Goal: Use online tool/utility

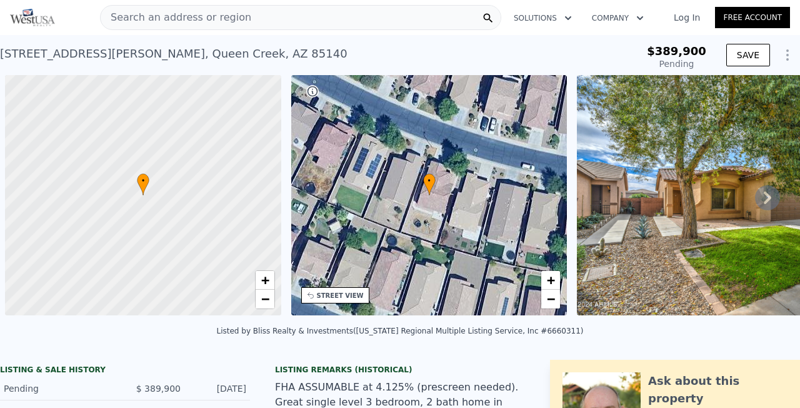
scroll to position [0, 5]
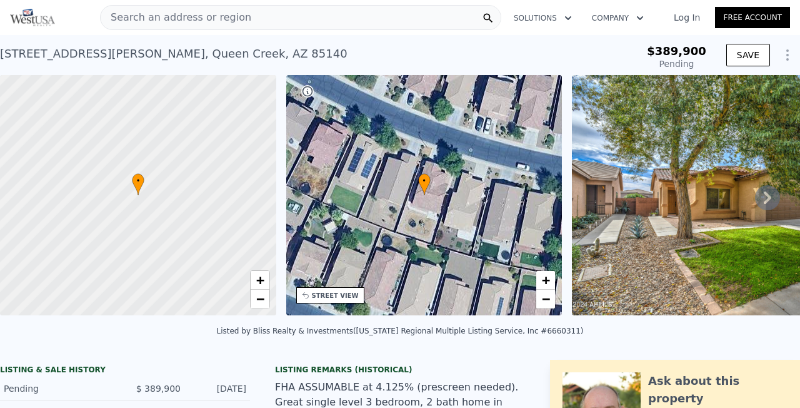
click at [770, 199] on icon at bounding box center [767, 197] width 25 height 25
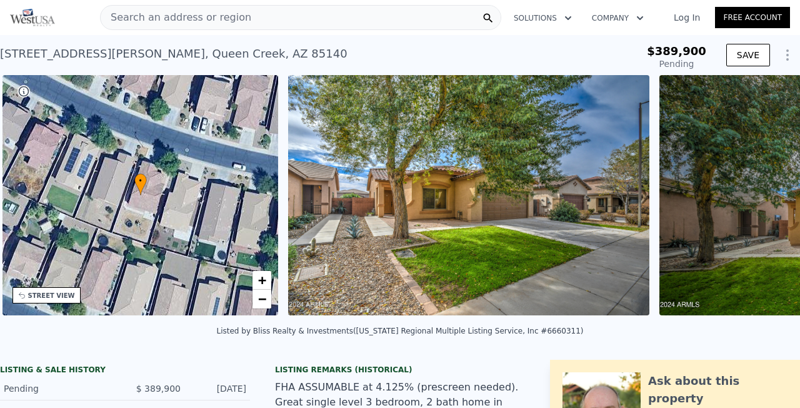
scroll to position [0, 291]
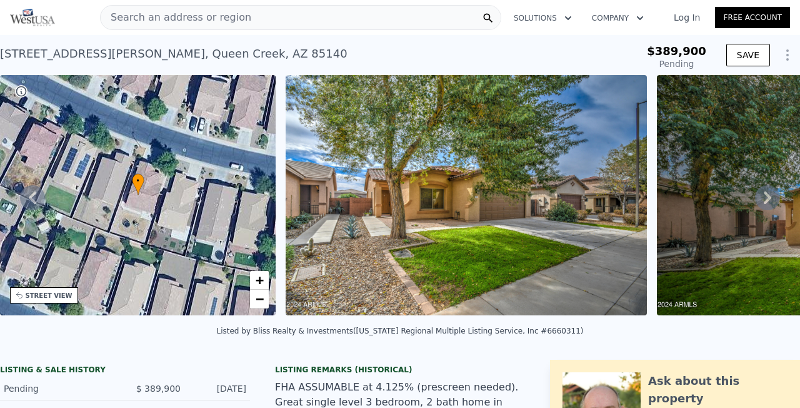
click at [769, 196] on icon at bounding box center [768, 197] width 8 height 13
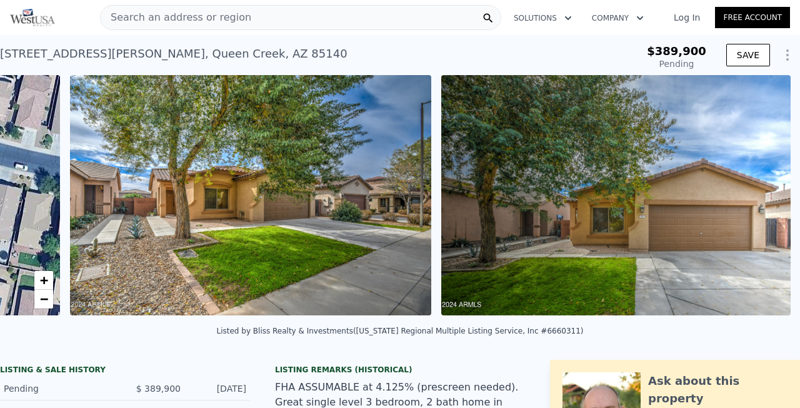
type input "$ 426,000"
type input "-$ 8,993"
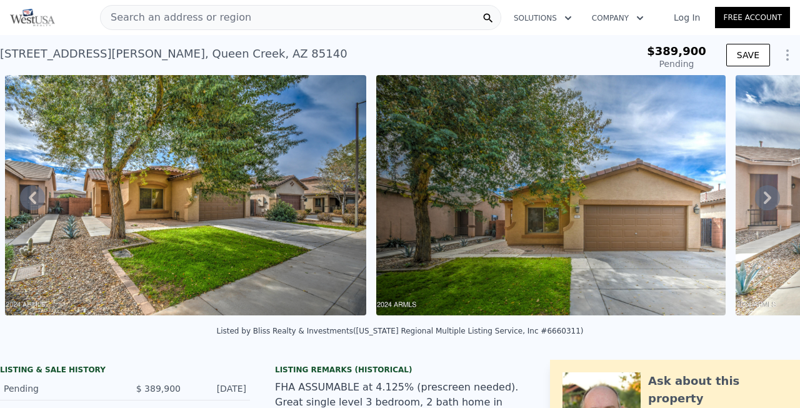
click at [769, 196] on icon at bounding box center [768, 197] width 8 height 13
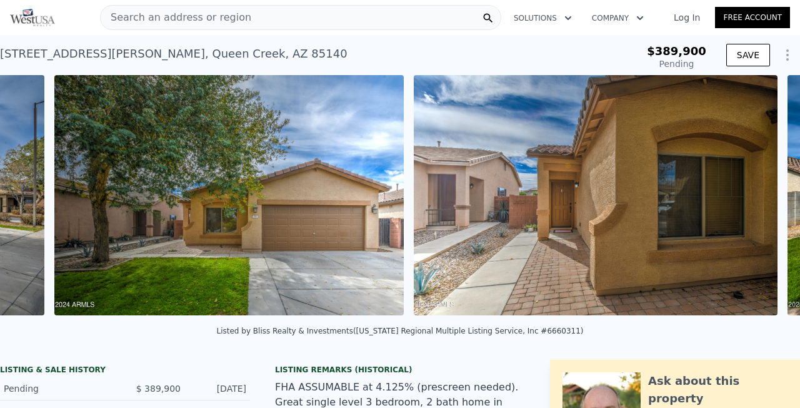
scroll to position [0, 943]
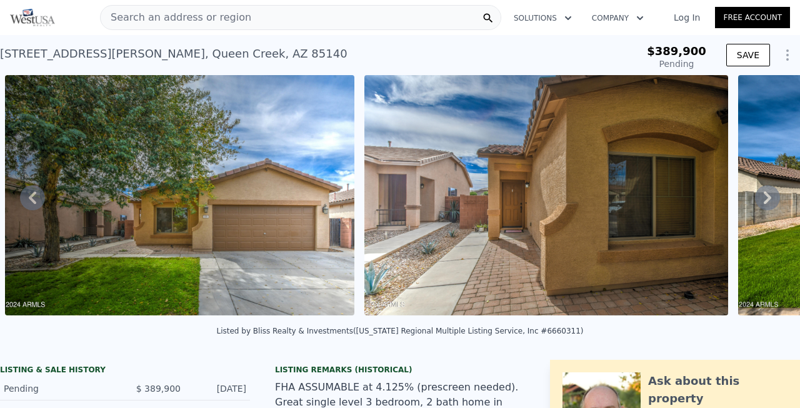
click at [769, 196] on icon at bounding box center [768, 197] width 8 height 13
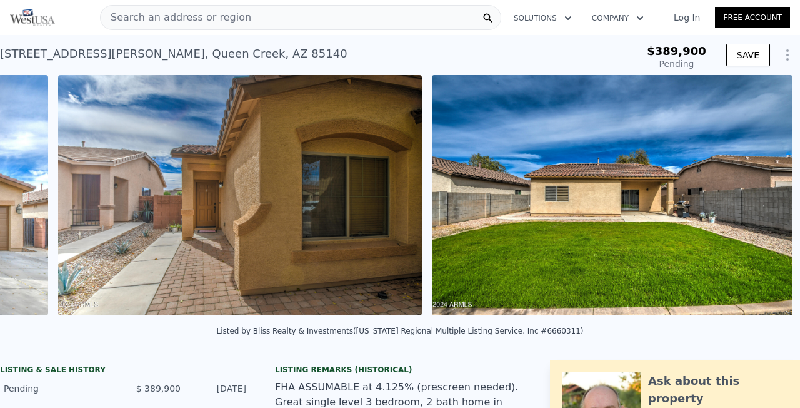
scroll to position [0, 1303]
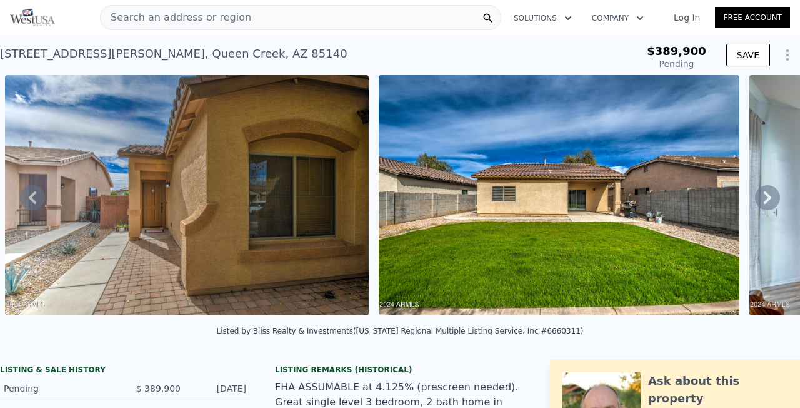
click at [769, 196] on icon at bounding box center [768, 197] width 8 height 13
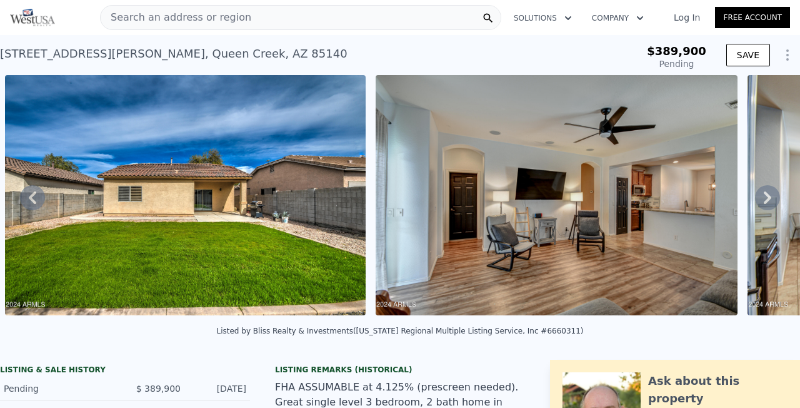
click at [769, 196] on icon at bounding box center [768, 197] width 8 height 13
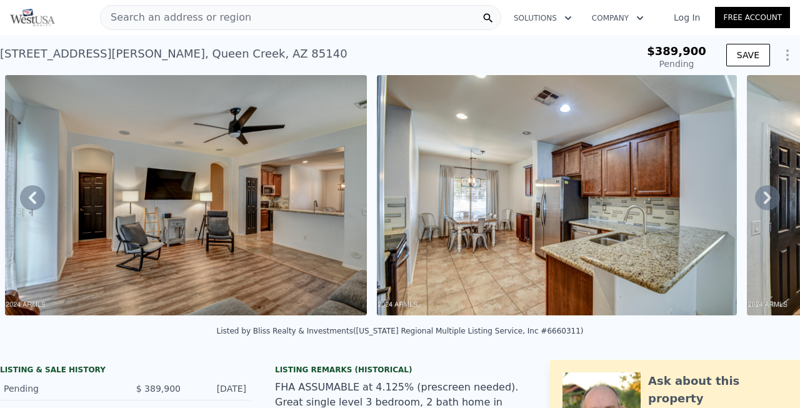
click at [769, 196] on icon at bounding box center [768, 197] width 8 height 13
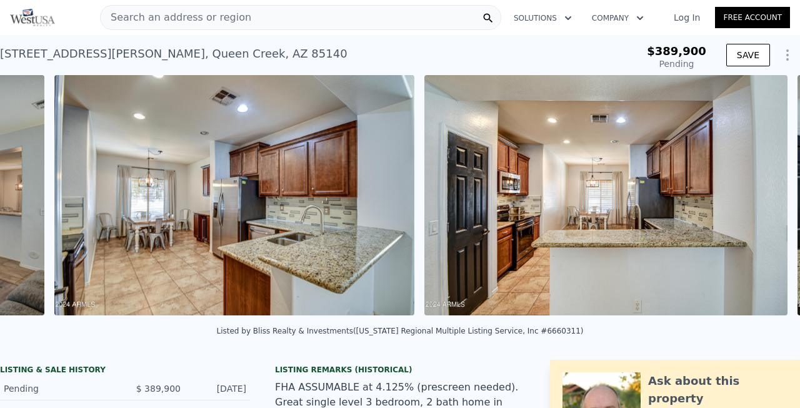
scroll to position [0, 2419]
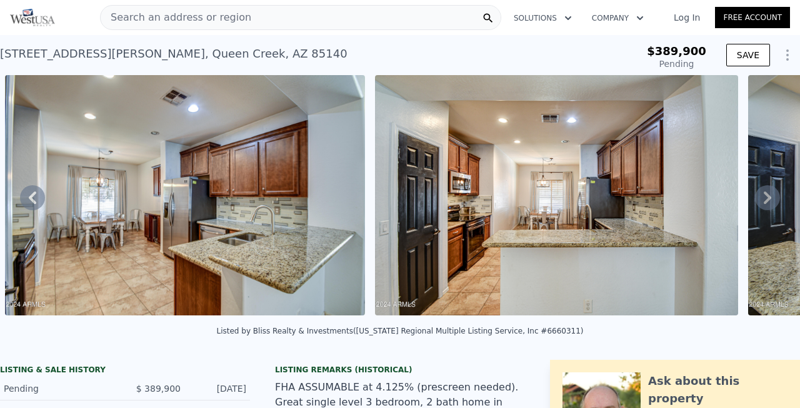
click at [769, 196] on icon at bounding box center [768, 197] width 8 height 13
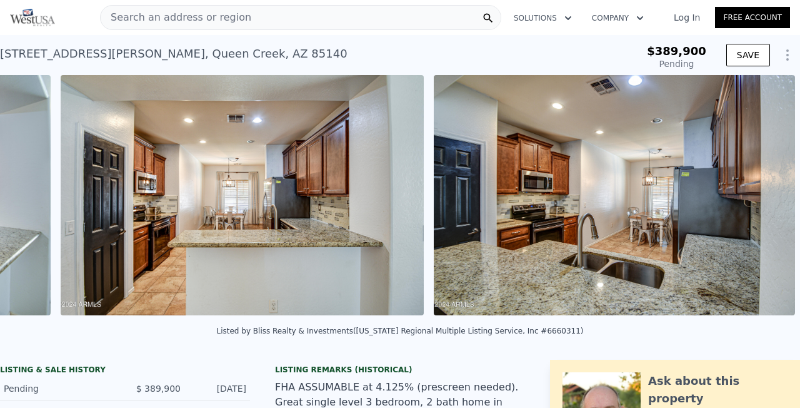
scroll to position [0, 2789]
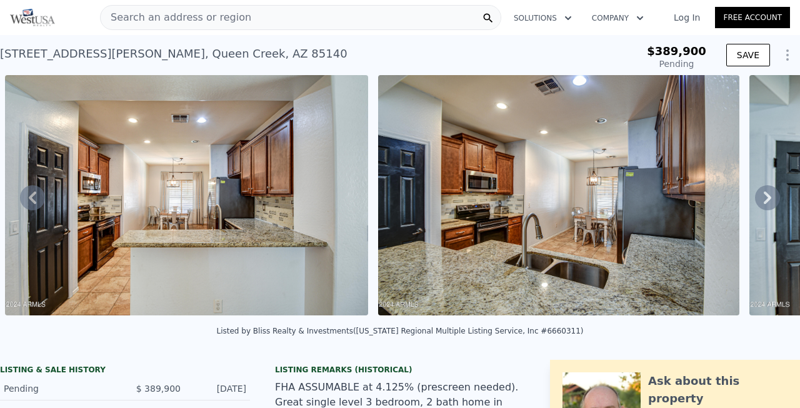
click at [769, 196] on icon at bounding box center [768, 197] width 8 height 13
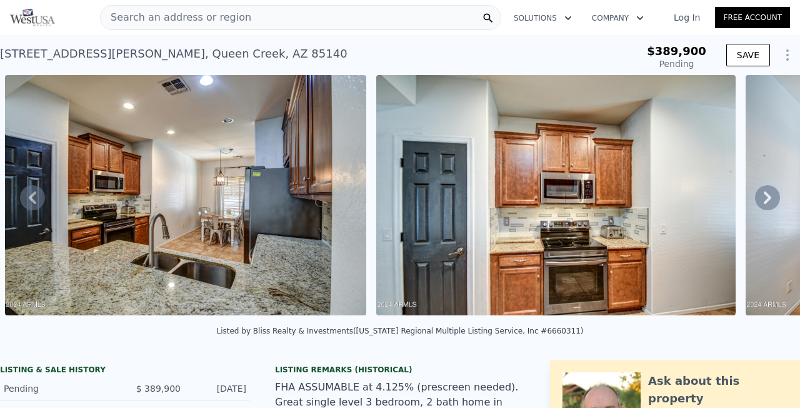
click at [769, 196] on icon at bounding box center [768, 197] width 8 height 13
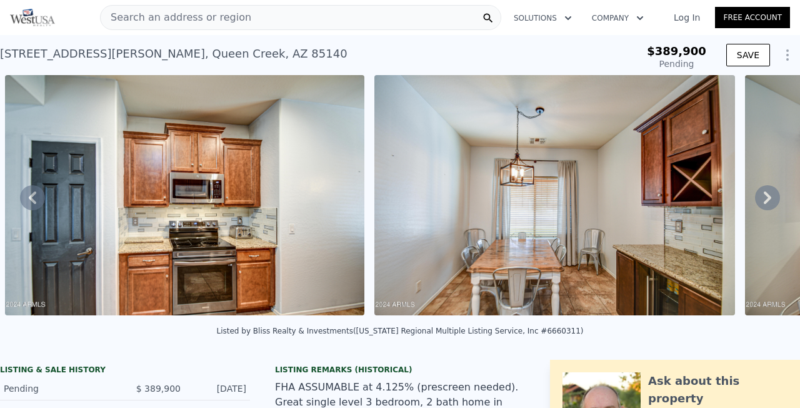
click at [769, 196] on icon at bounding box center [768, 197] width 8 height 13
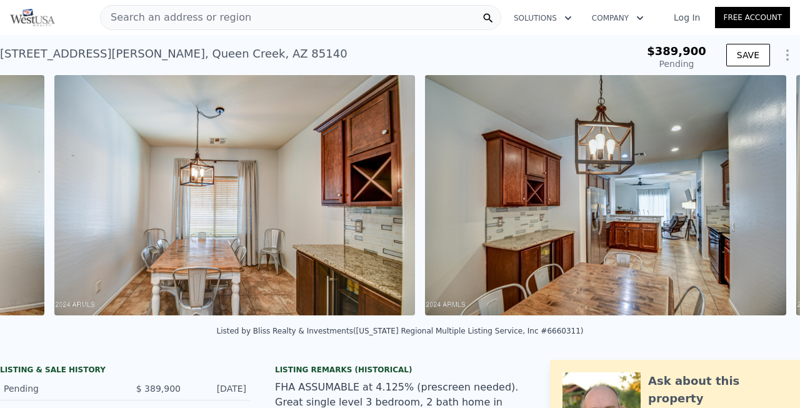
scroll to position [0, 3903]
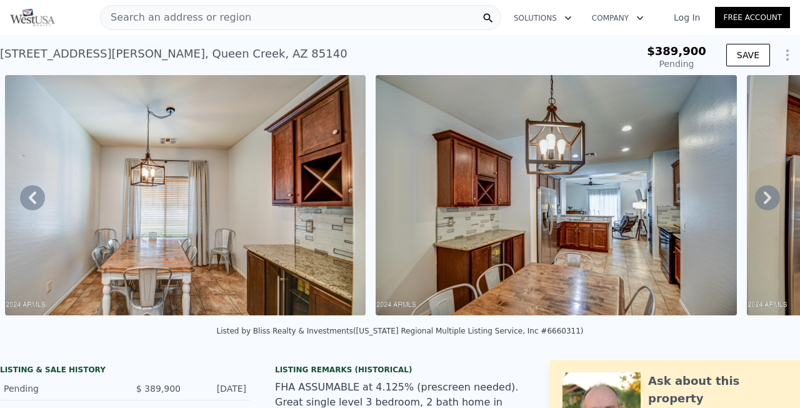
click at [769, 196] on icon at bounding box center [768, 197] width 8 height 13
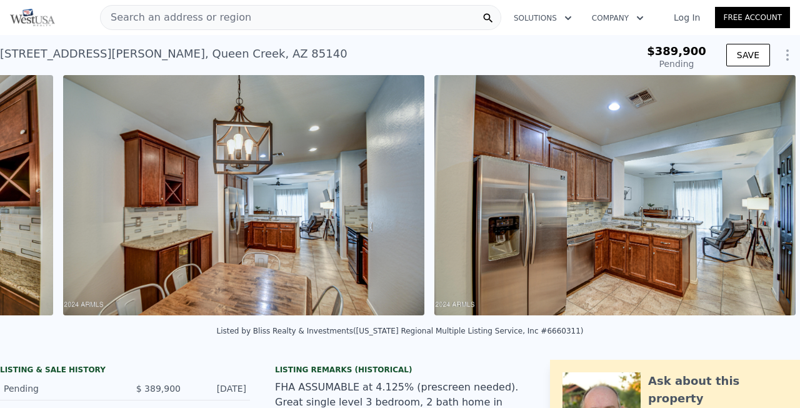
scroll to position [0, 4273]
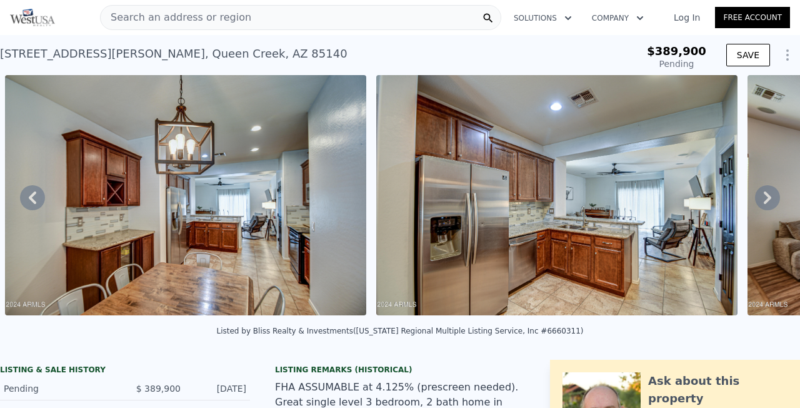
click at [769, 196] on icon at bounding box center [768, 197] width 8 height 13
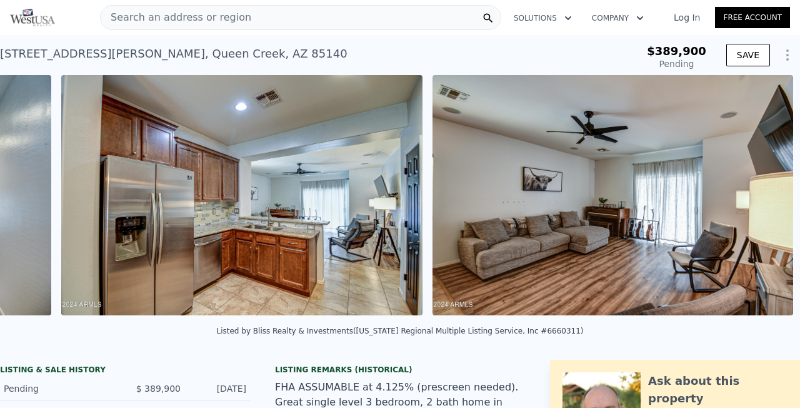
scroll to position [0, 4644]
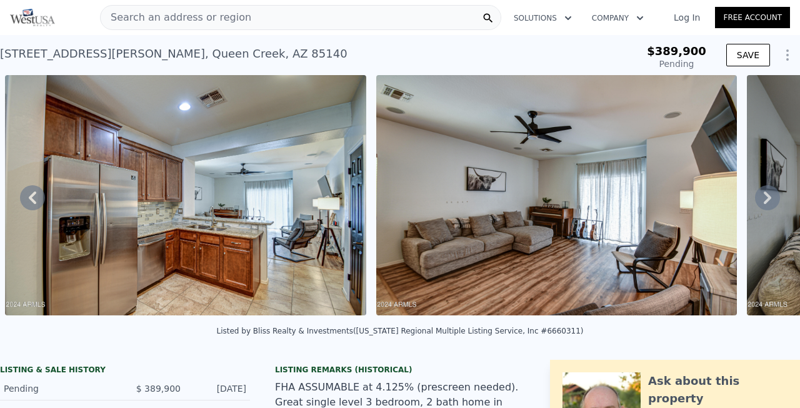
click at [769, 196] on icon at bounding box center [768, 197] width 8 height 13
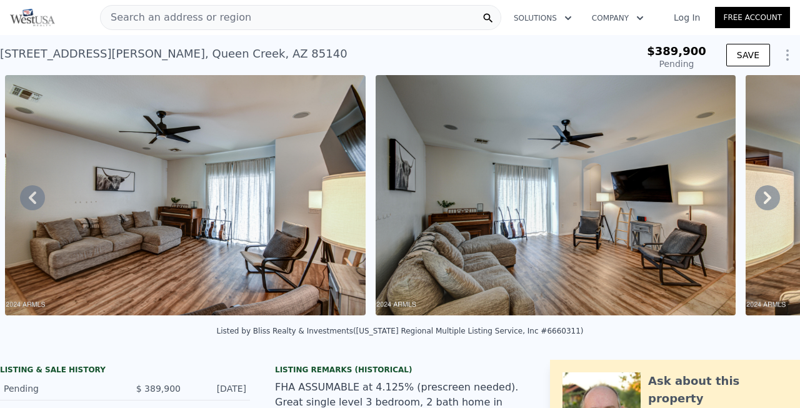
click at [769, 196] on icon at bounding box center [768, 197] width 8 height 13
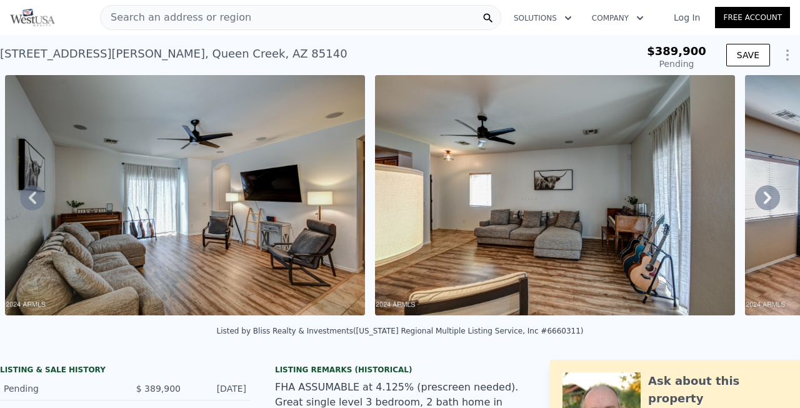
click at [769, 196] on icon at bounding box center [768, 197] width 8 height 13
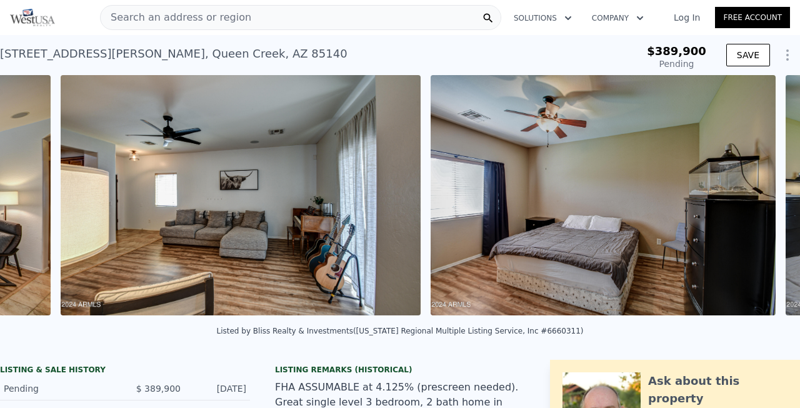
scroll to position [0, 5756]
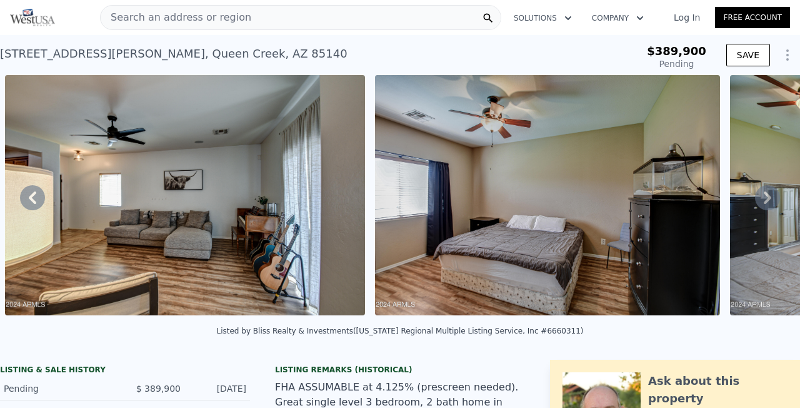
click at [769, 196] on icon at bounding box center [768, 197] width 8 height 13
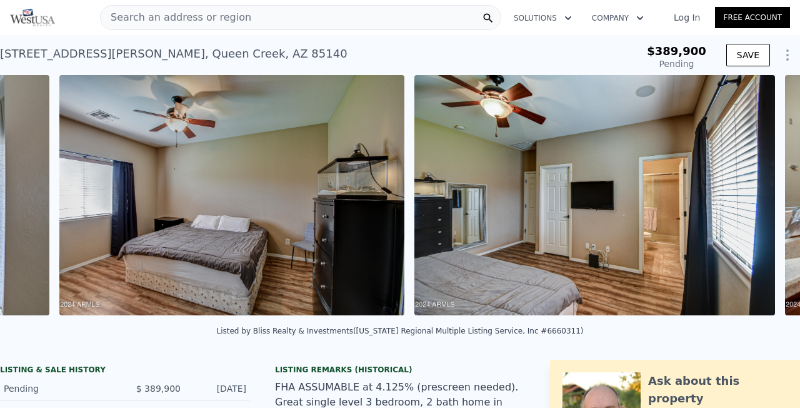
scroll to position [0, 6126]
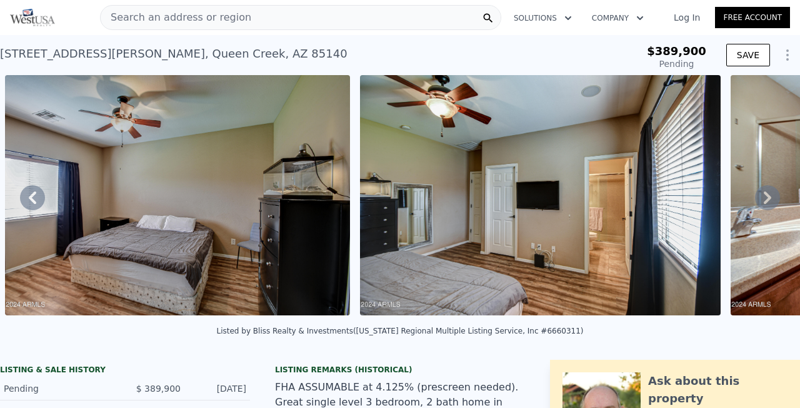
click at [769, 196] on icon at bounding box center [768, 197] width 8 height 13
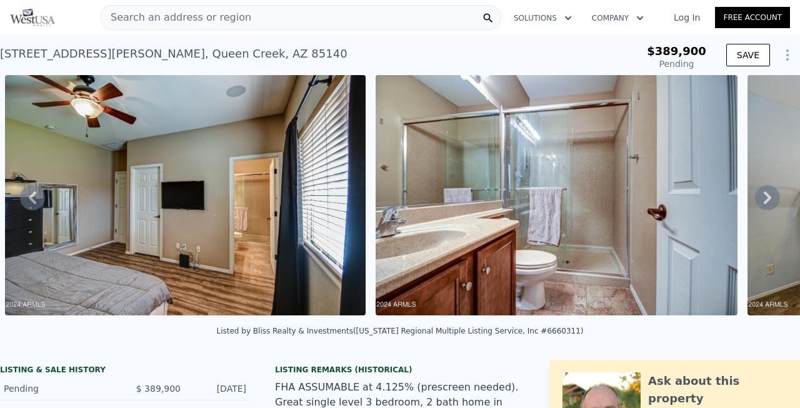
click at [769, 196] on icon at bounding box center [768, 197] width 8 height 13
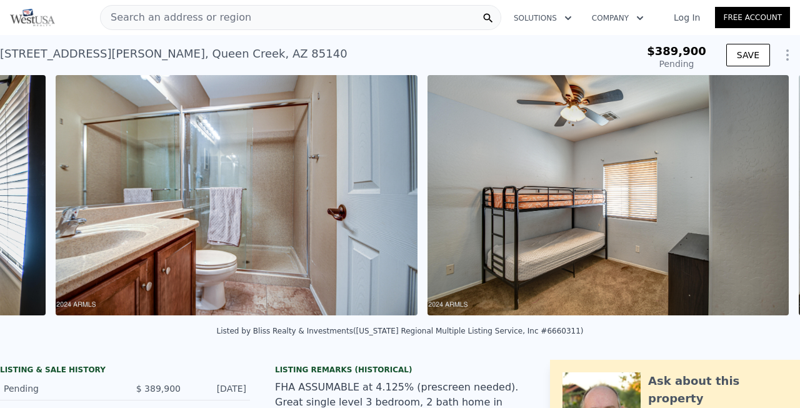
scroll to position [0, 6852]
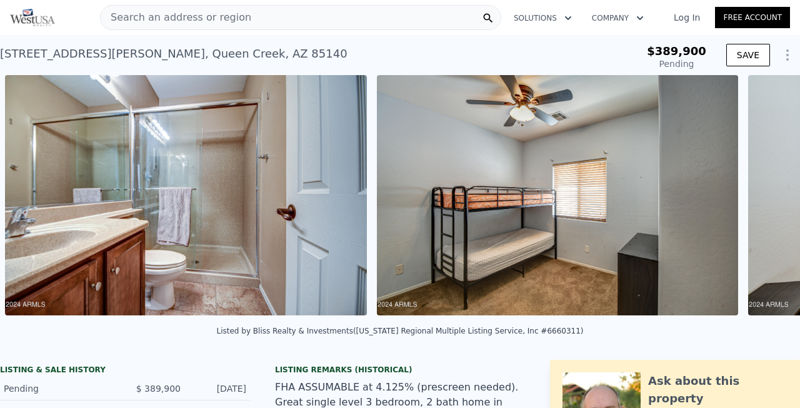
click at [769, 196] on div "• + − • + − STREET VIEW Loading... SATELLITE VIEW" at bounding box center [400, 197] width 800 height 244
click at [769, 196] on icon at bounding box center [768, 197] width 8 height 13
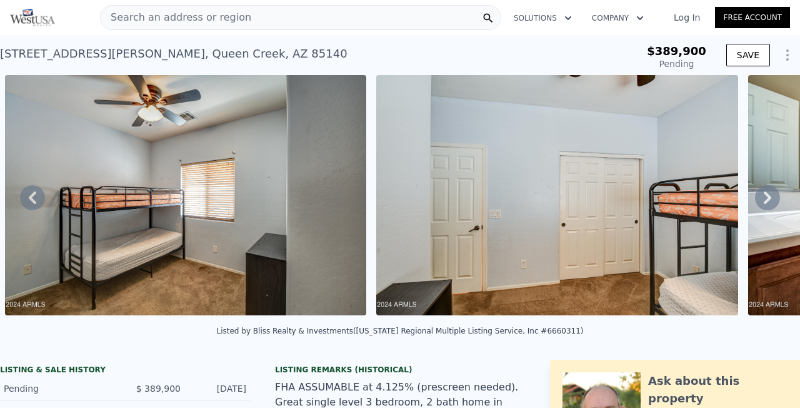
scroll to position [0, 7595]
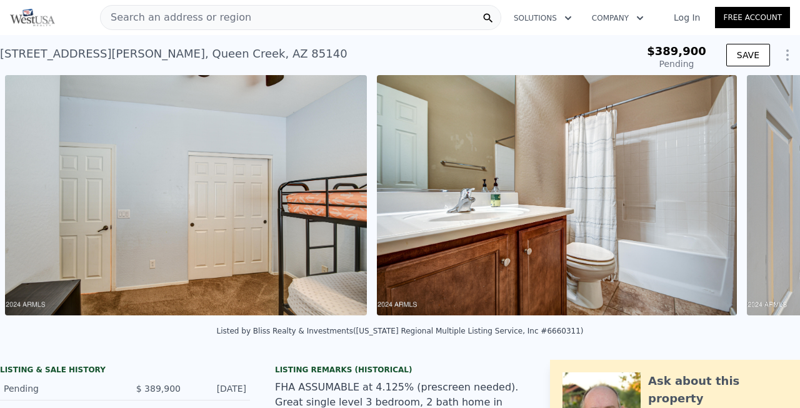
click at [769, 196] on div "• + − • + − STREET VIEW Loading... SATELLITE VIEW" at bounding box center [400, 197] width 800 height 244
click at [769, 196] on icon at bounding box center [768, 197] width 8 height 13
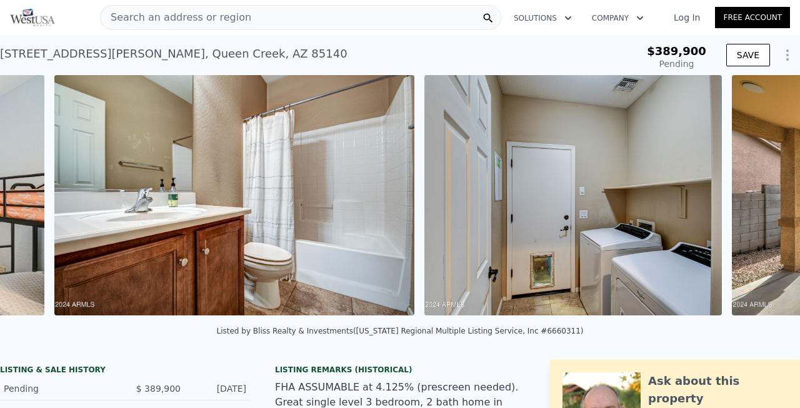
scroll to position [0, 7967]
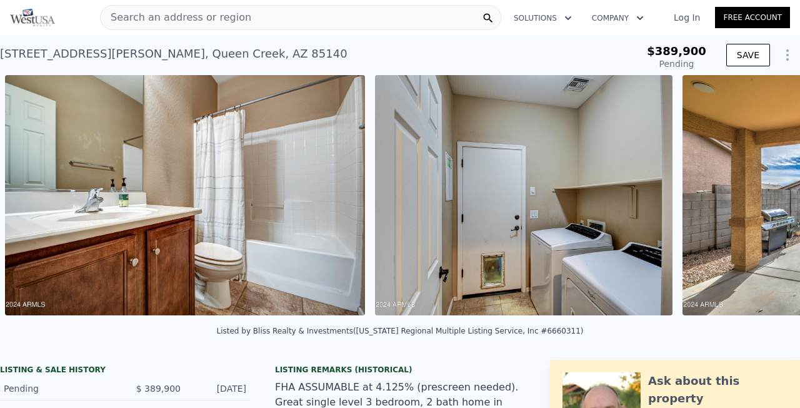
click at [769, 196] on div "• + − • + − STREET VIEW Loading... SATELLITE VIEW" at bounding box center [400, 197] width 800 height 244
click at [769, 196] on icon at bounding box center [768, 197] width 8 height 13
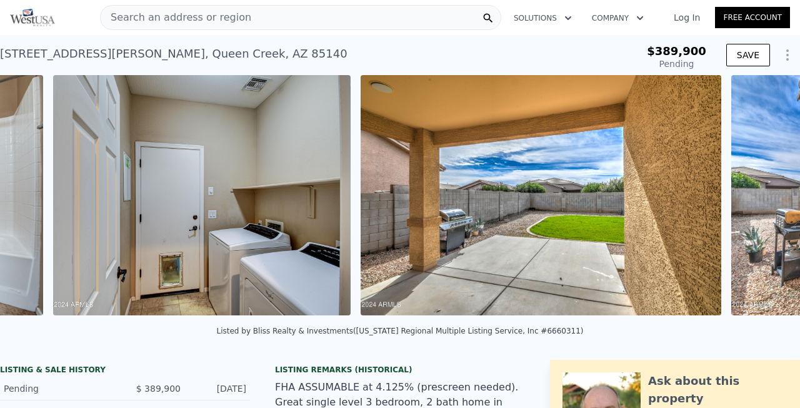
scroll to position [0, 8337]
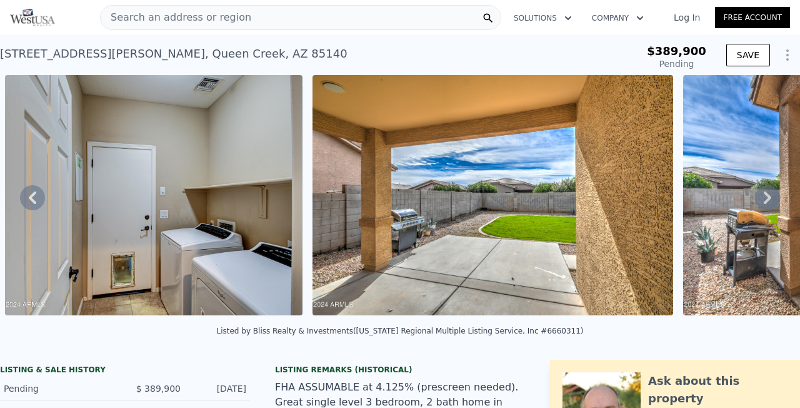
click at [769, 196] on icon at bounding box center [768, 197] width 8 height 13
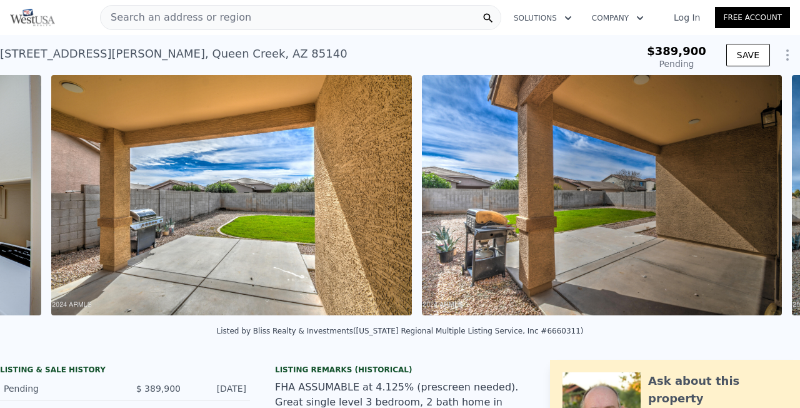
scroll to position [0, 8645]
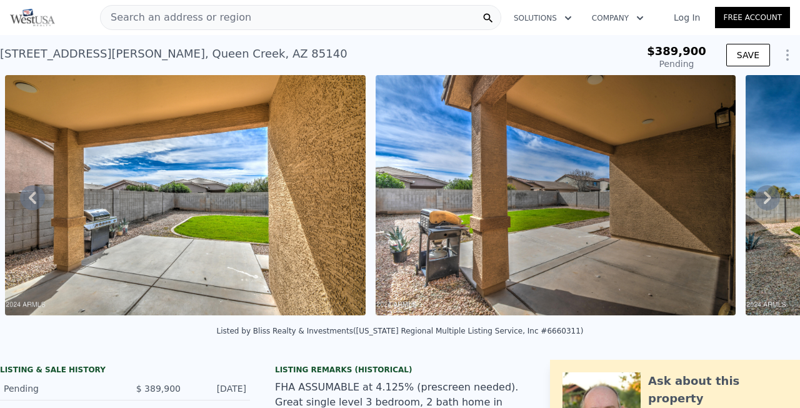
click at [769, 196] on icon at bounding box center [768, 197] width 8 height 13
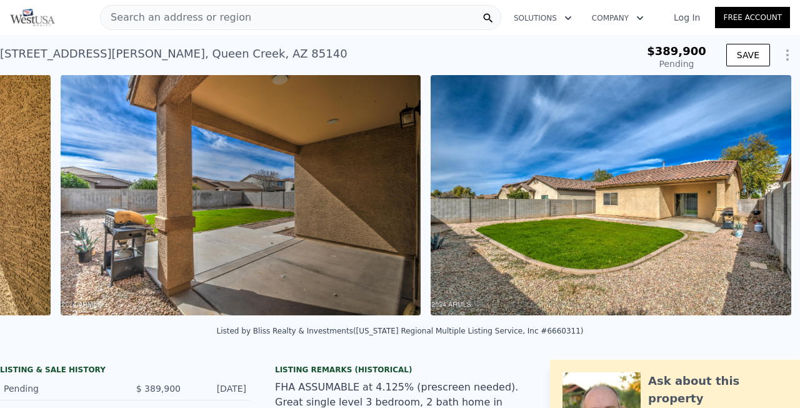
scroll to position [0, 9015]
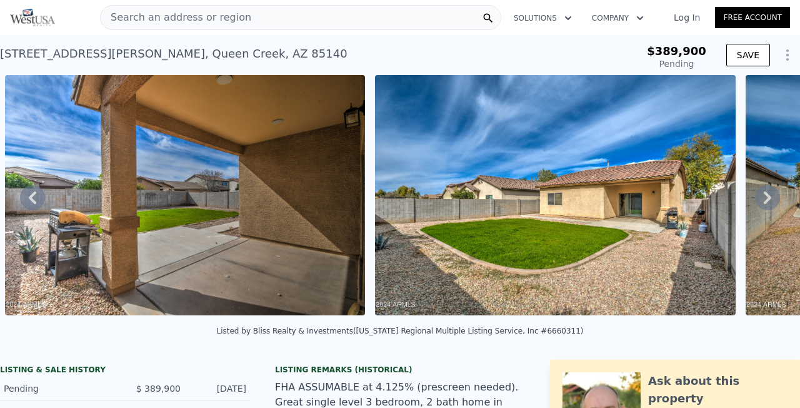
click at [769, 196] on icon at bounding box center [768, 197] width 8 height 13
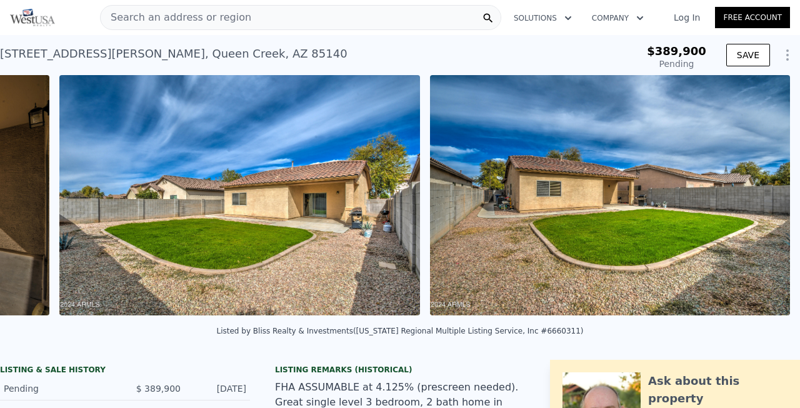
scroll to position [0, 9385]
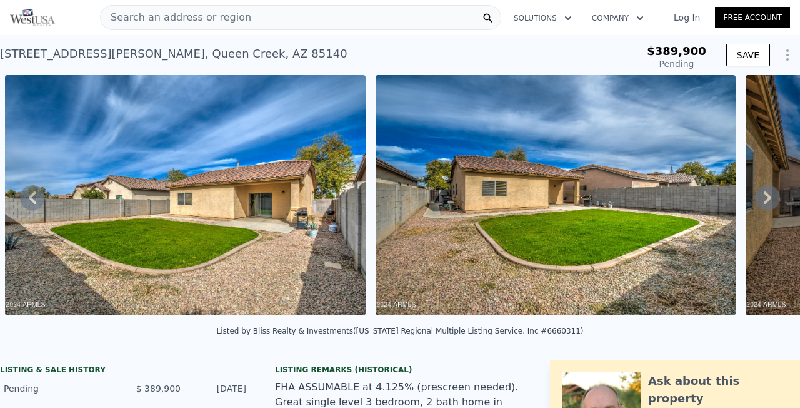
click at [769, 196] on icon at bounding box center [768, 197] width 8 height 13
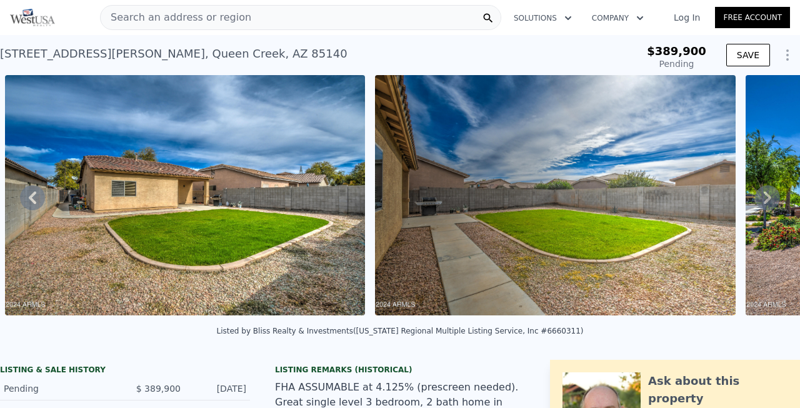
click at [769, 196] on icon at bounding box center [768, 197] width 8 height 13
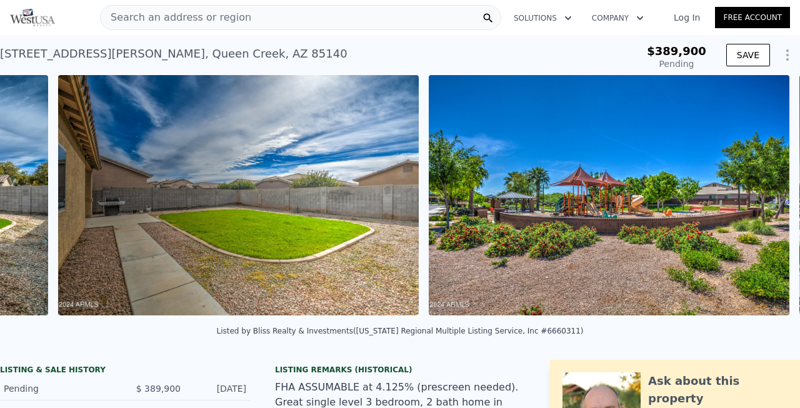
scroll to position [0, 10126]
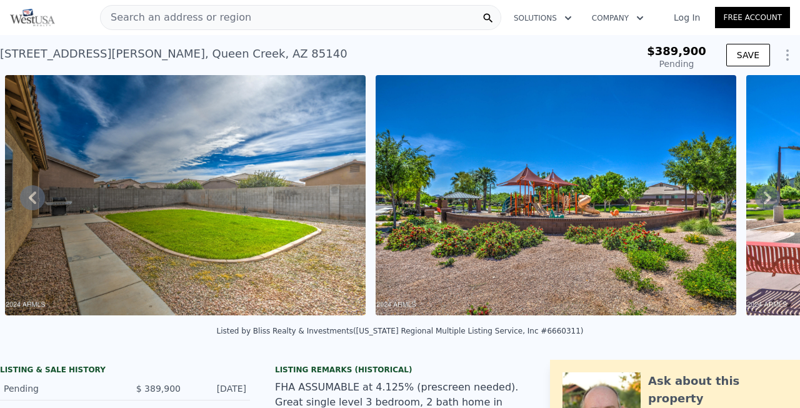
click at [769, 196] on icon at bounding box center [768, 197] width 8 height 13
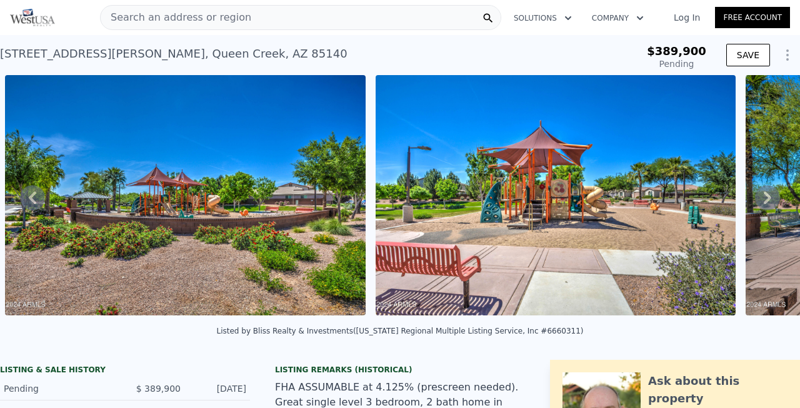
click at [769, 196] on div "• + − • + − STREET VIEW Loading... SATELLITE VIEW" at bounding box center [400, 197] width 800 height 244
click at [769, 196] on icon at bounding box center [768, 197] width 8 height 13
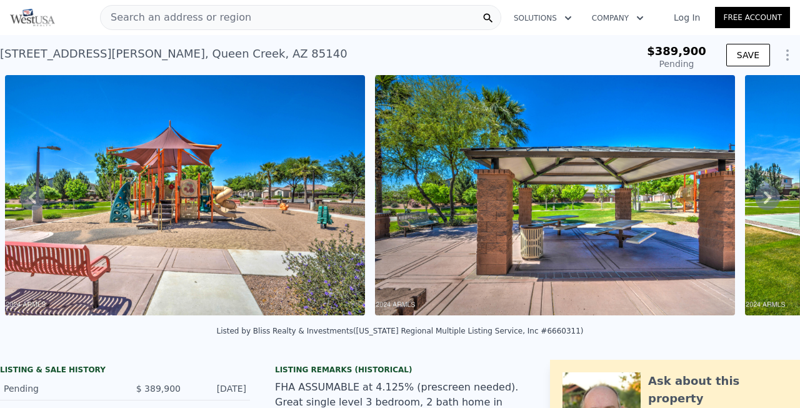
scroll to position [0, 0]
click at [761, 189] on icon at bounding box center [767, 197] width 25 height 25
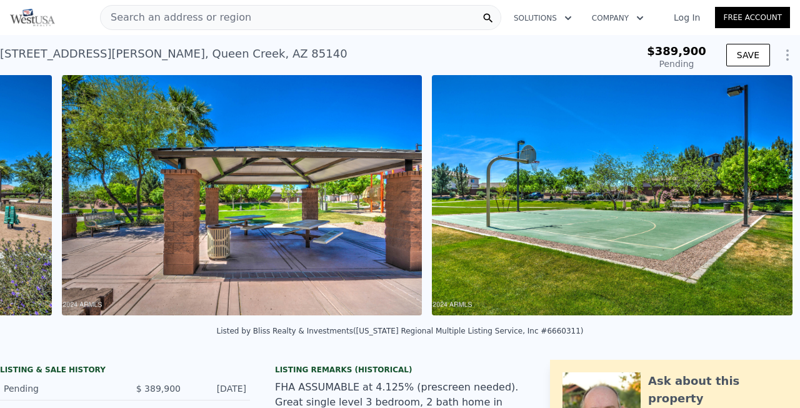
scroll to position [0, 11237]
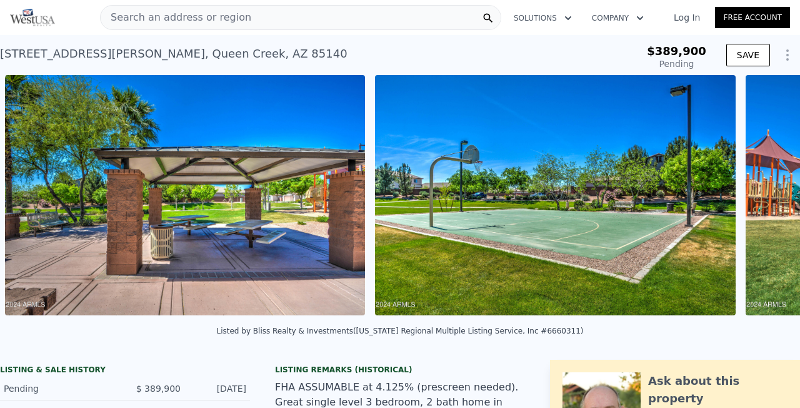
click at [761, 189] on div "• + − • + − STREET VIEW Loading... SATELLITE VIEW" at bounding box center [400, 197] width 800 height 244
click at [764, 193] on icon at bounding box center [768, 197] width 8 height 13
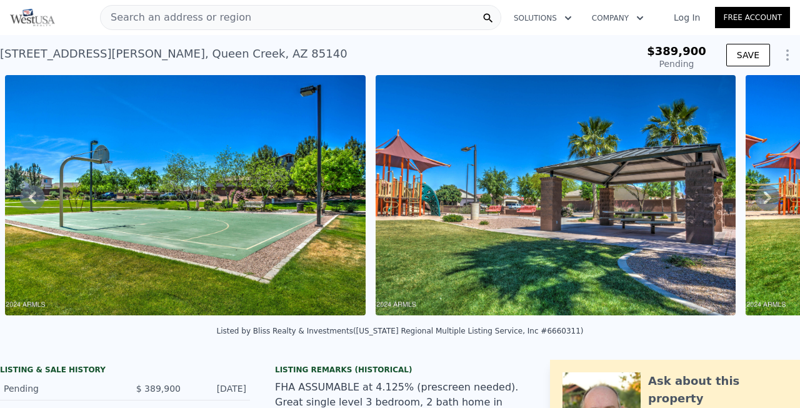
click at [764, 193] on icon at bounding box center [768, 197] width 8 height 13
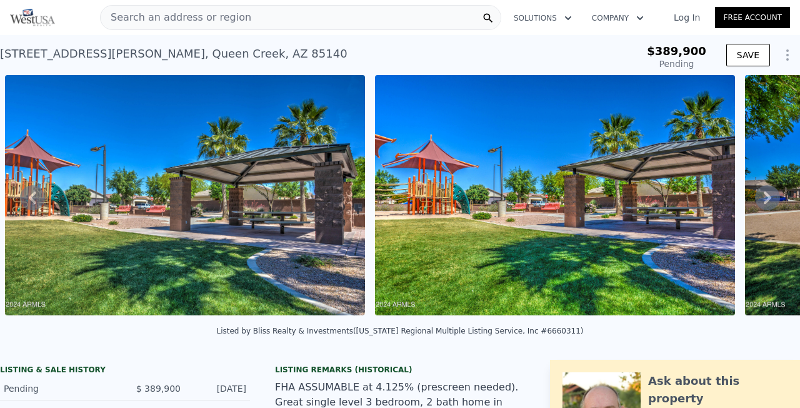
click at [768, 196] on icon at bounding box center [767, 197] width 25 height 25
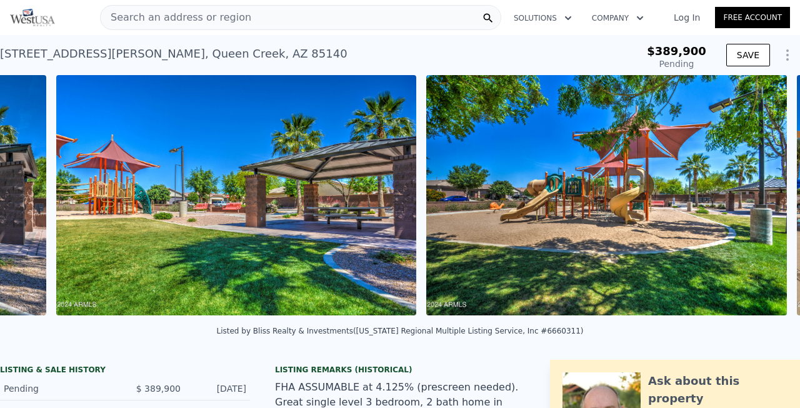
scroll to position [0, 12348]
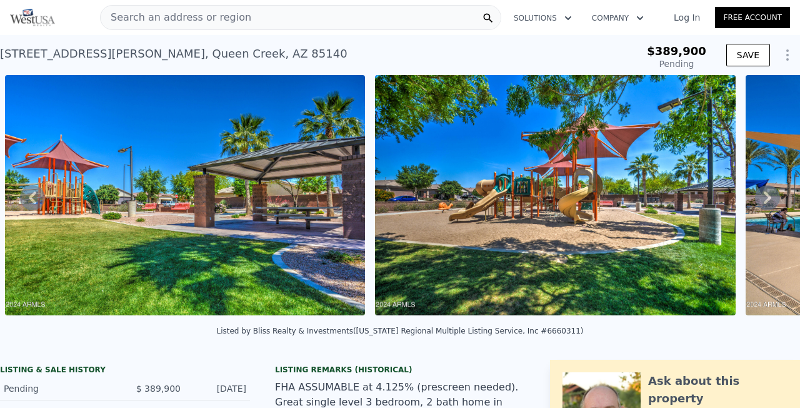
click at [768, 197] on icon at bounding box center [767, 197] width 25 height 25
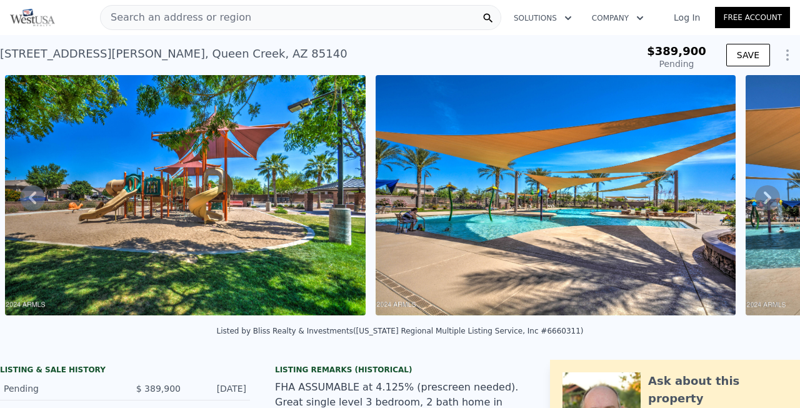
click at [768, 197] on icon at bounding box center [767, 197] width 25 height 25
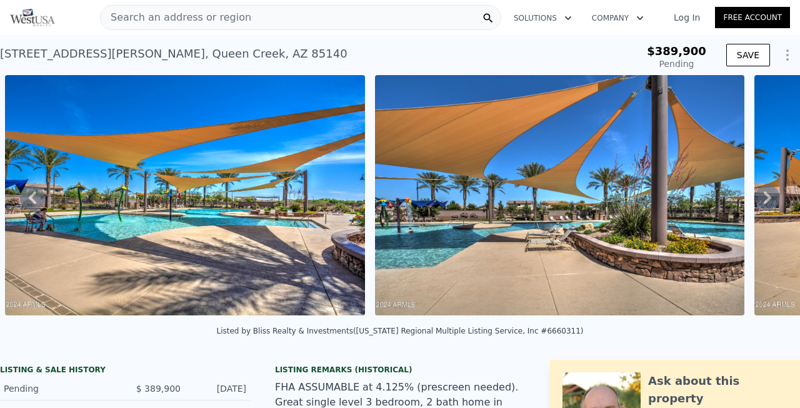
click at [768, 197] on icon at bounding box center [767, 197] width 25 height 25
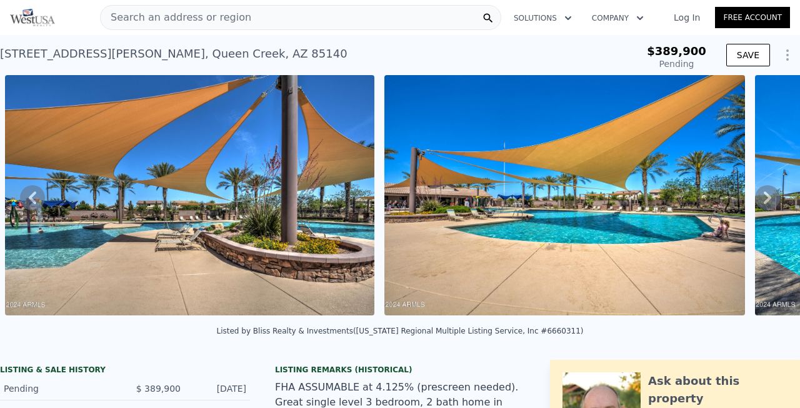
click at [768, 197] on icon at bounding box center [767, 197] width 25 height 25
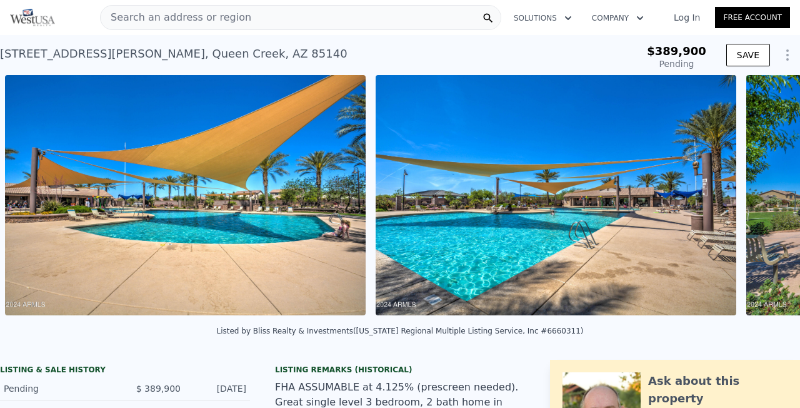
scroll to position [0, 14208]
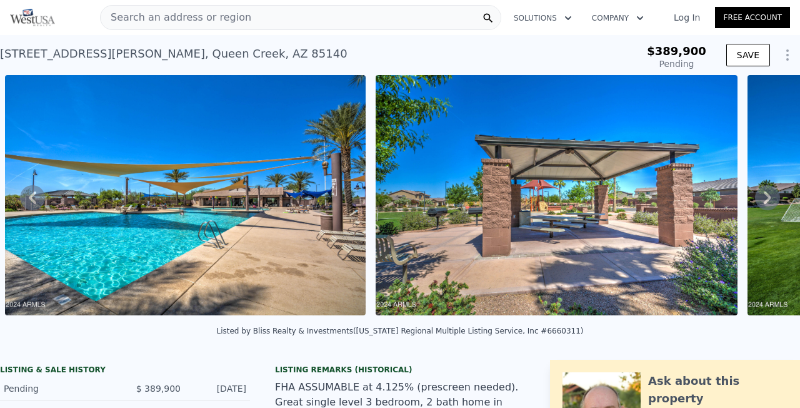
click at [768, 197] on div "• + − • + − STREET VIEW Loading... SATELLITE VIEW" at bounding box center [400, 197] width 800 height 244
click at [768, 197] on icon at bounding box center [767, 197] width 25 height 25
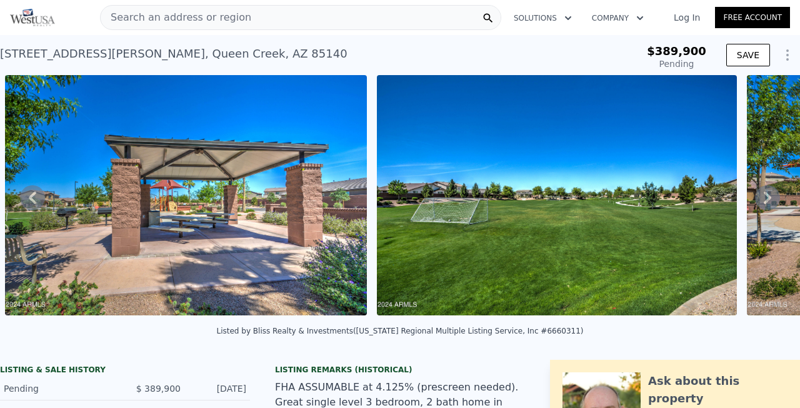
click at [768, 197] on div "• + − • + − STREET VIEW Loading... SATELLITE VIEW" at bounding box center [400, 197] width 800 height 244
click at [768, 197] on icon at bounding box center [767, 197] width 25 height 25
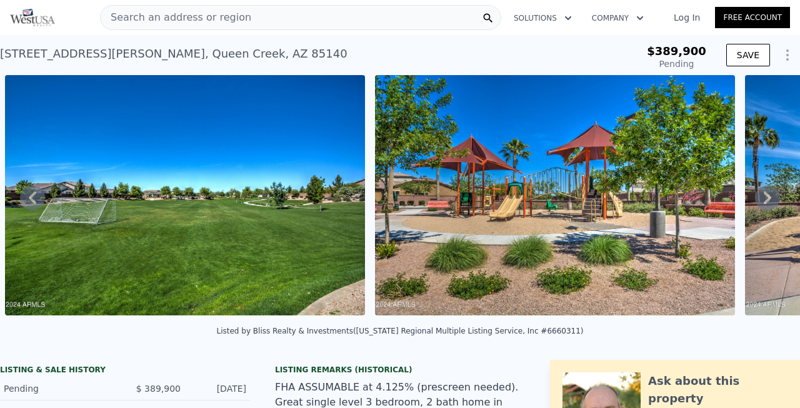
click at [768, 197] on icon at bounding box center [767, 197] width 25 height 25
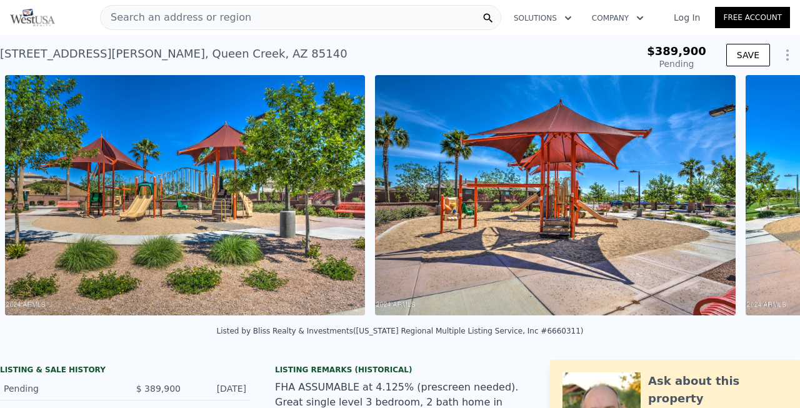
scroll to position [0, 15691]
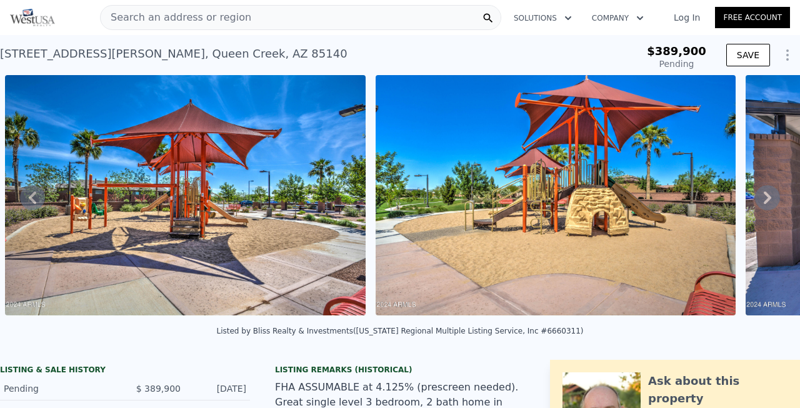
click at [768, 197] on div "• + − • + − STREET VIEW Loading... SATELLITE VIEW" at bounding box center [400, 197] width 800 height 244
click at [768, 197] on icon at bounding box center [767, 197] width 25 height 25
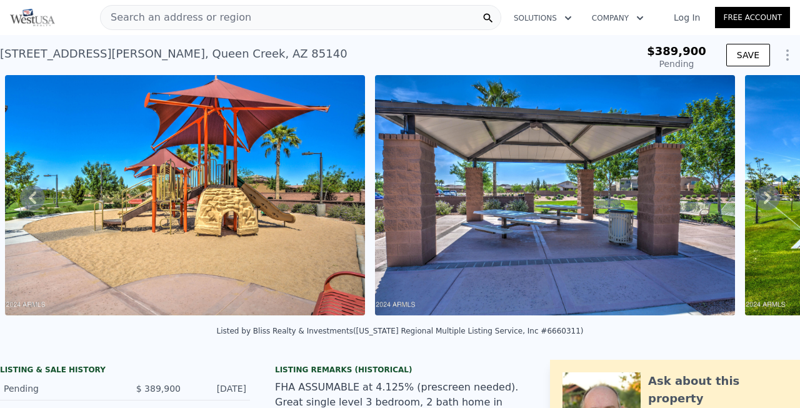
click at [768, 197] on icon at bounding box center [767, 197] width 25 height 25
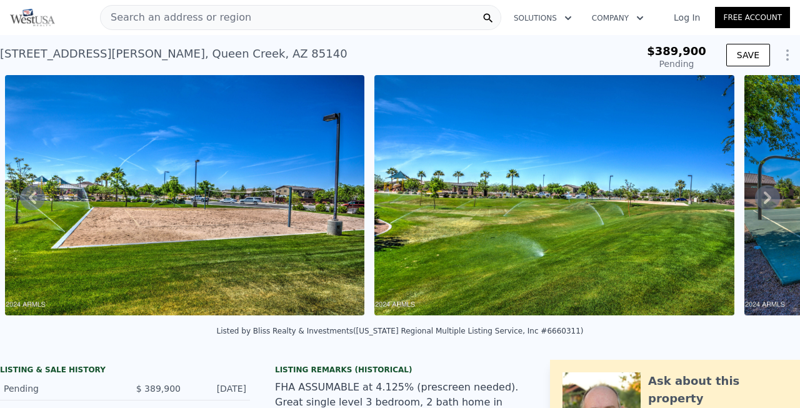
click at [768, 197] on icon at bounding box center [767, 197] width 25 height 25
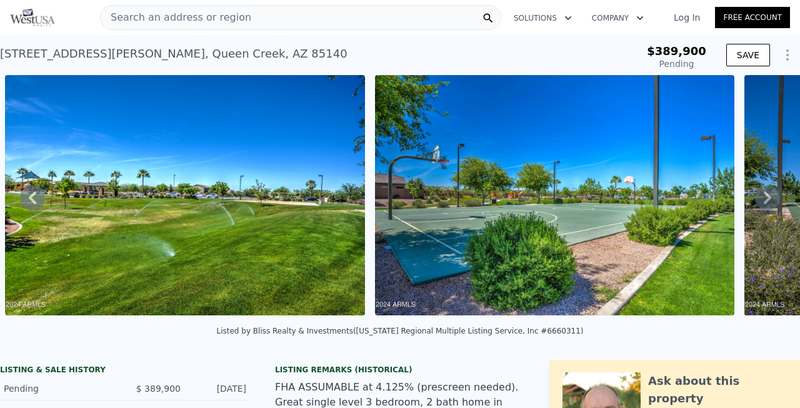
click at [768, 197] on icon at bounding box center [767, 197] width 25 height 25
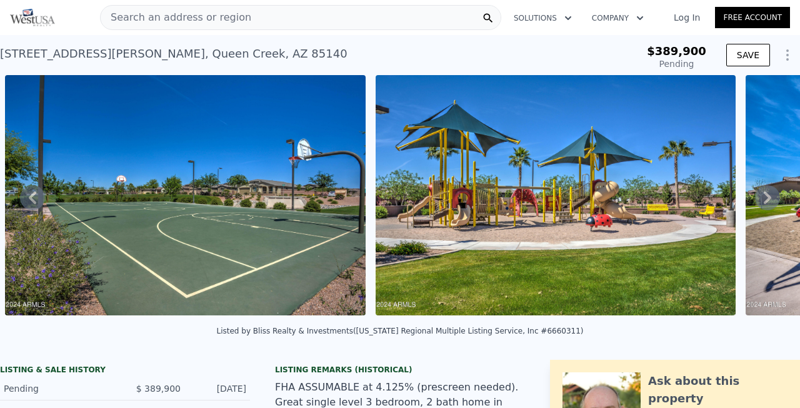
click at [768, 197] on icon at bounding box center [767, 197] width 25 height 25
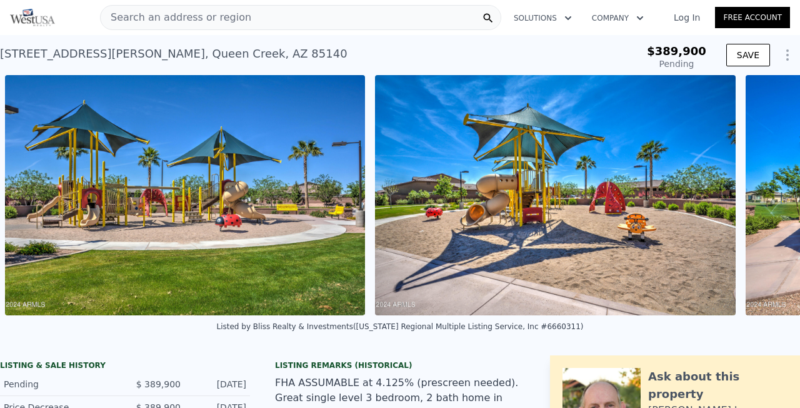
click at [768, 197] on div "• + − • + − STREET VIEW Loading... SATELLITE VIEW" at bounding box center [400, 195] width 800 height 240
click at [768, 197] on icon at bounding box center [768, 195] width 8 height 13
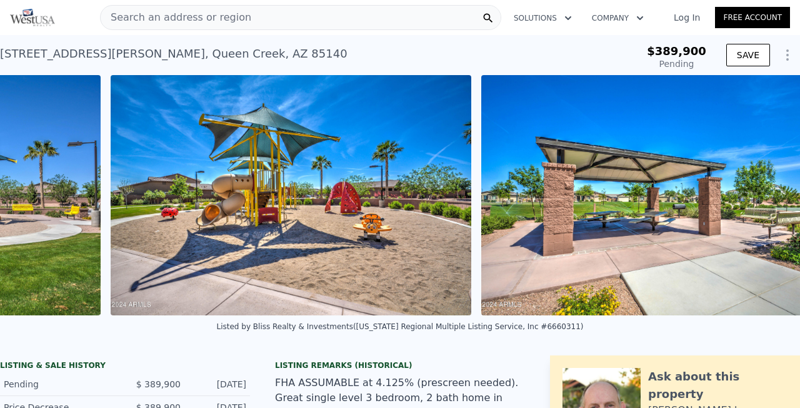
scroll to position [0, 18593]
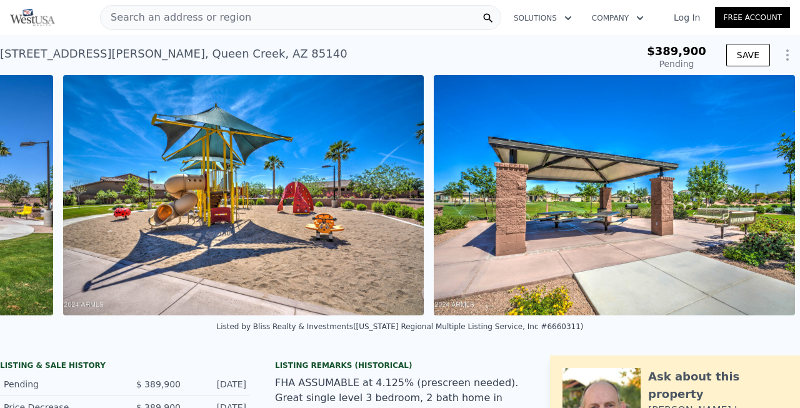
click at [768, 197] on img at bounding box center [614, 195] width 361 height 240
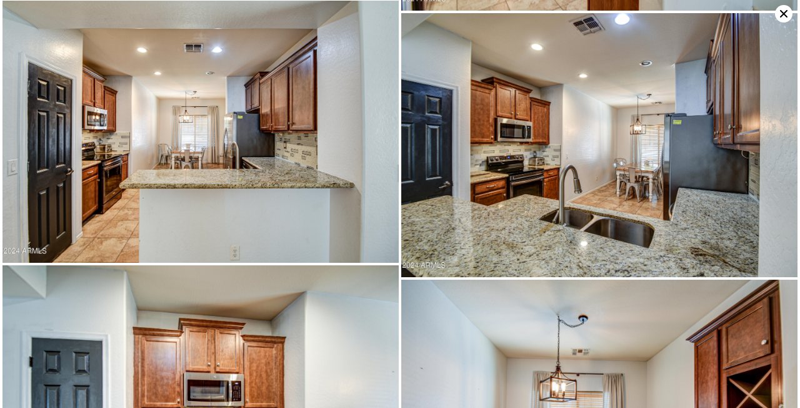
scroll to position [795, 0]
